Goal: Find specific page/section: Find specific page/section

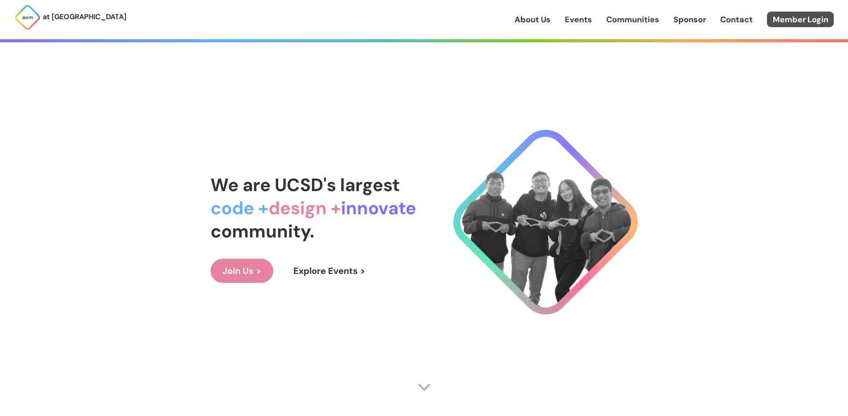
click at [816, 19] on link "Member Login" at bounding box center [800, 20] width 67 height 16
click at [808, 16] on link "Member Login" at bounding box center [800, 20] width 67 height 16
click at [808, 20] on link "Member Login" at bounding box center [800, 20] width 67 height 16
